Goal: Navigation & Orientation: Find specific page/section

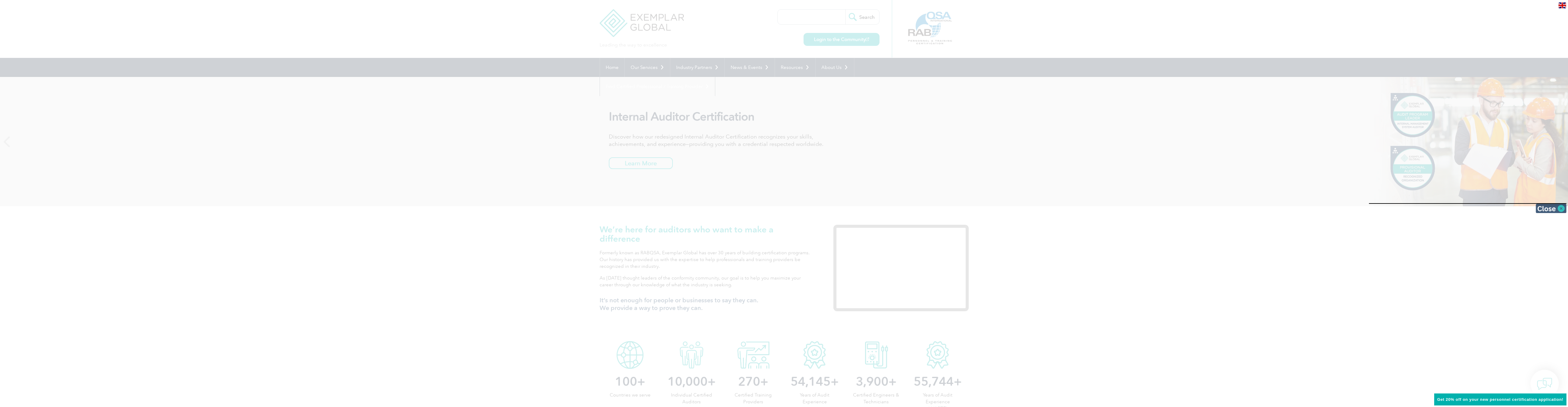
click at [1545, 208] on img at bounding box center [1551, 208] width 31 height 9
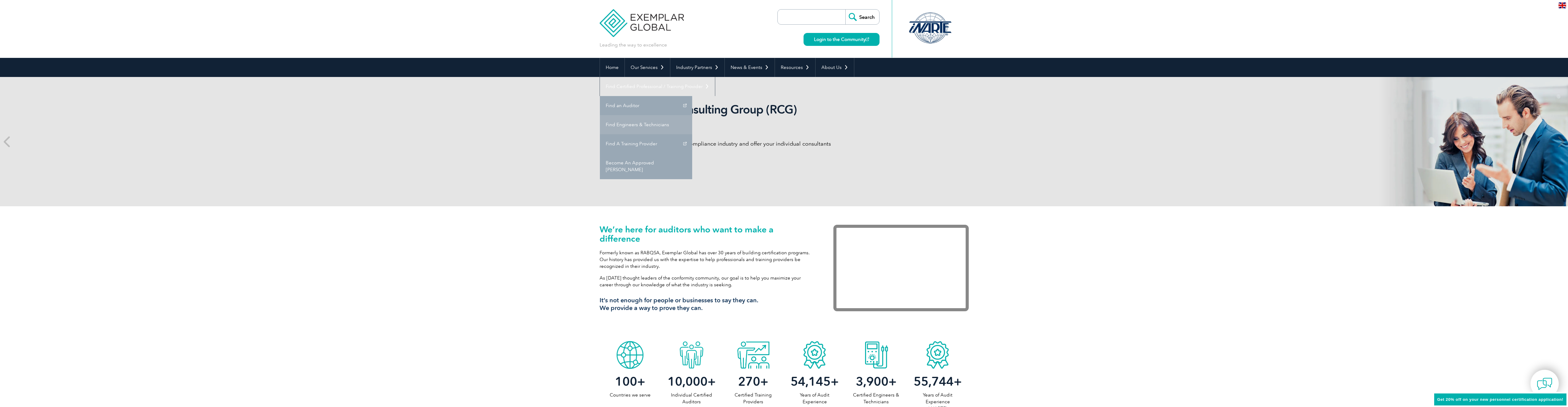
click at [692, 115] on link "Find Engineers & Technicians" at bounding box center [646, 124] width 93 height 19
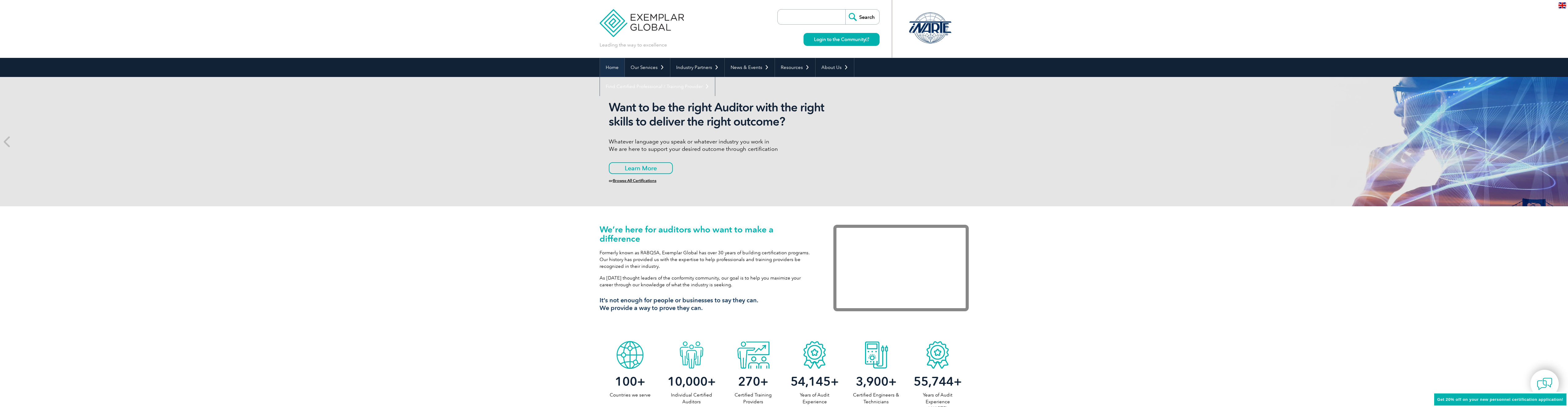
click at [611, 65] on link "Home" at bounding box center [612, 67] width 24 height 19
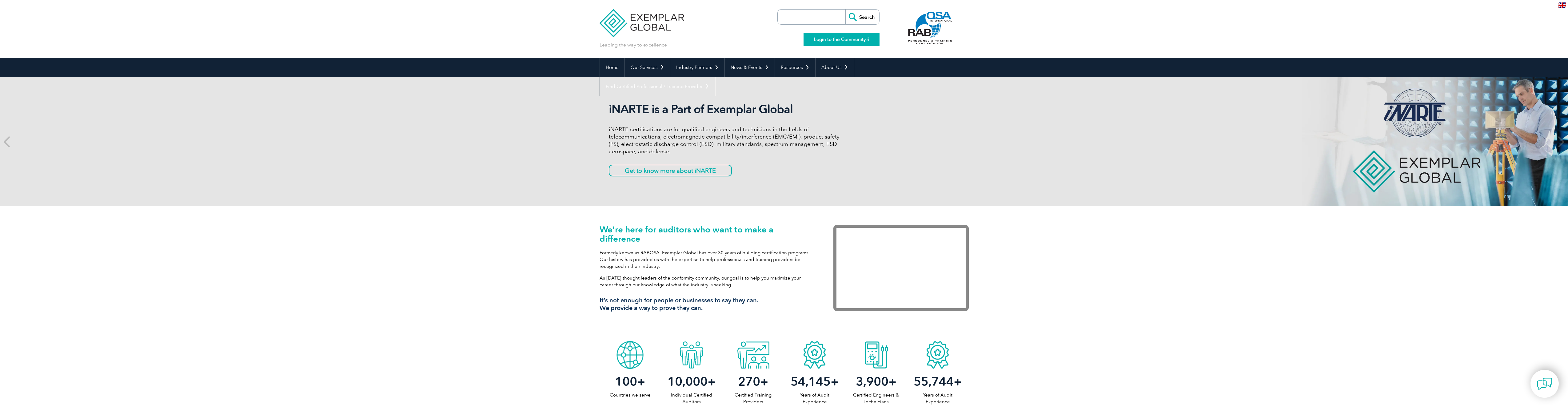
click at [825, 38] on link "Login to the Community" at bounding box center [841, 39] width 76 height 13
